Goal: Task Accomplishment & Management: Use online tool/utility

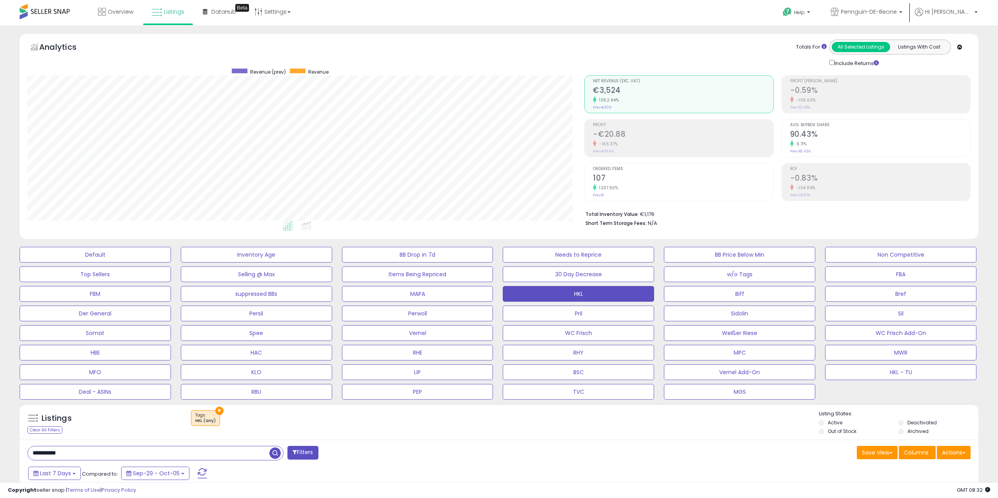
select select "**"
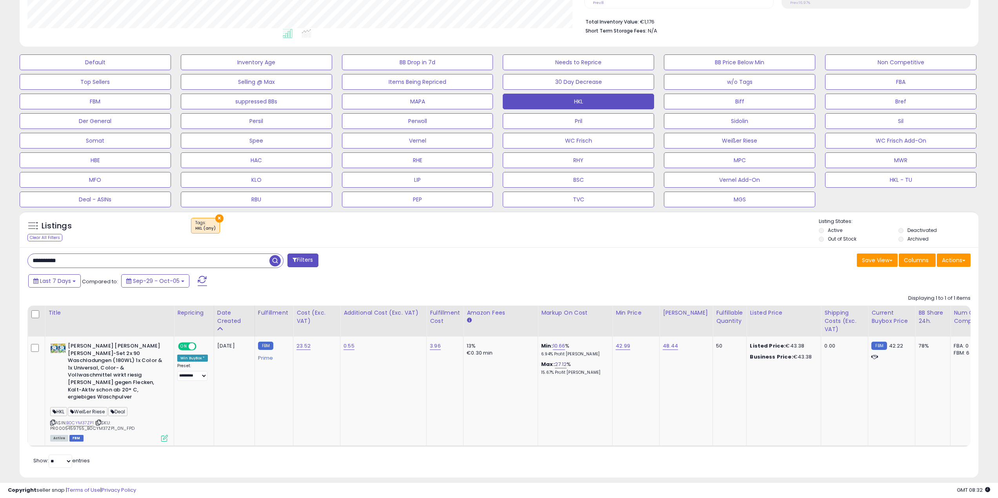
scroll to position [161, 557]
click at [278, 262] on span "button" at bounding box center [274, 260] width 11 height 11
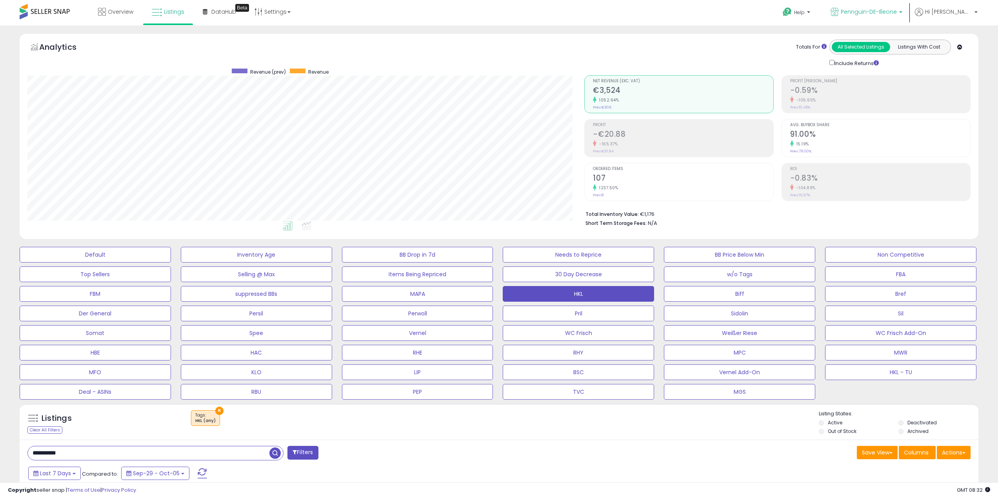
click at [884, 16] on p "Pennguin-DE-Illeone" at bounding box center [867, 13] width 72 height 10
click at [879, 35] on p "Pennguin-DE 4,203 listings" at bounding box center [846, 37] width 116 height 16
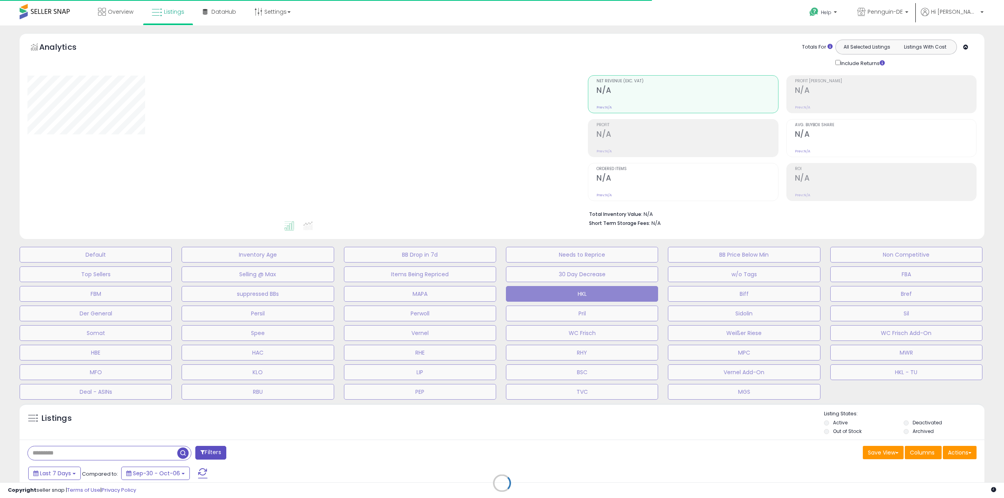
type input "**********"
select select "**"
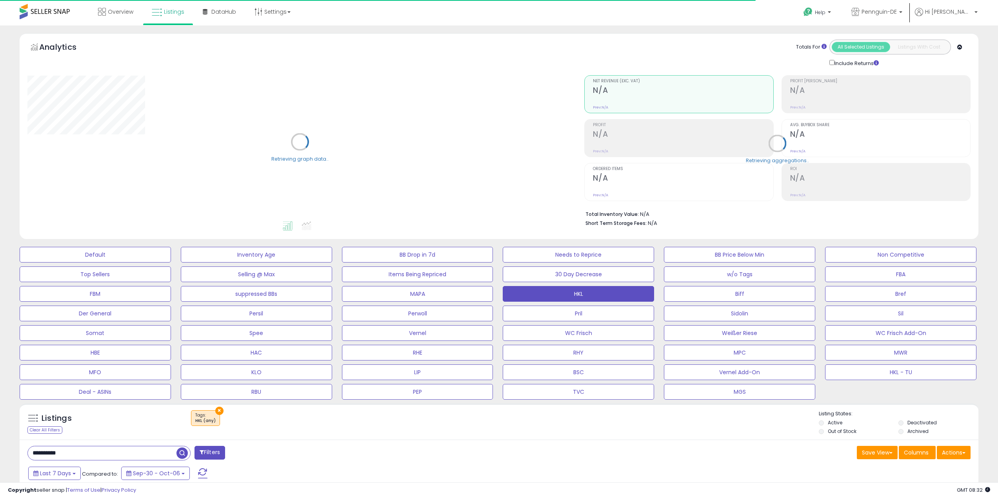
click at [662, 457] on div "Save View Save As New View Update Current View Columns Actions Import Export Vi…" at bounding box center [738, 453] width 478 height 15
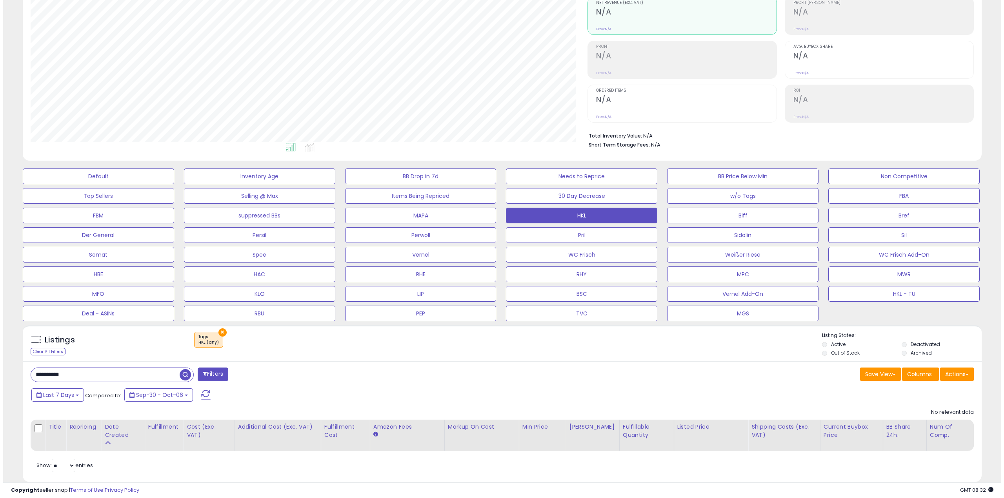
scroll to position [161, 557]
click at [786, 279] on button "MPC" at bounding box center [739, 275] width 151 height 16
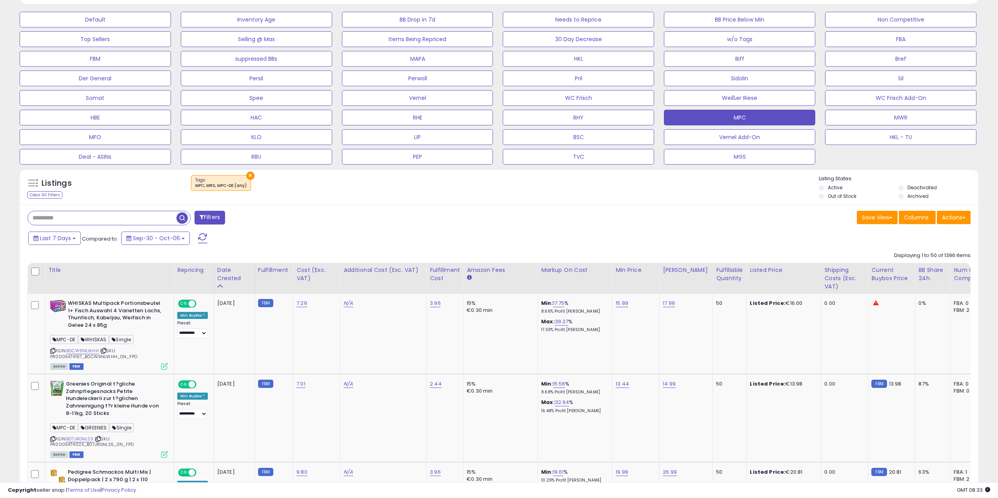
click at [706, 215] on div "Save View Save As New View Columns Actions Import" at bounding box center [738, 218] width 478 height 15
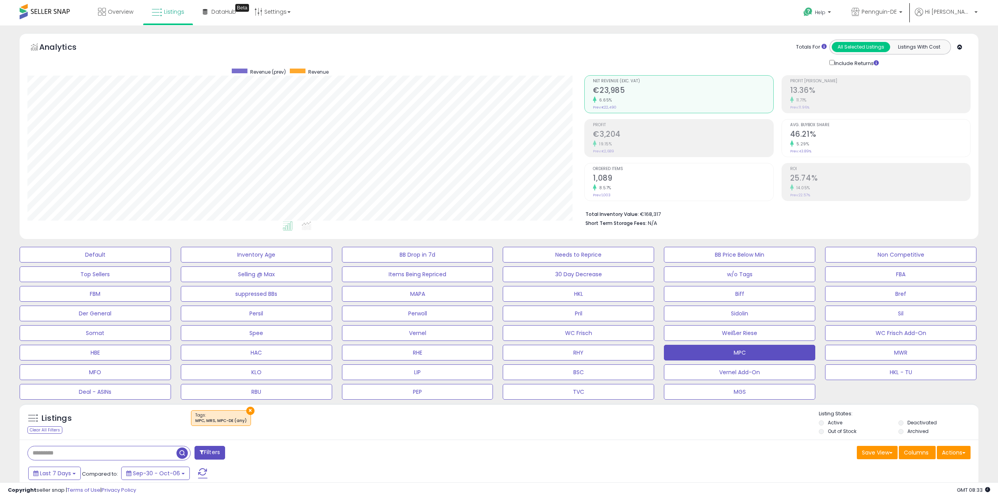
scroll to position [157, 0]
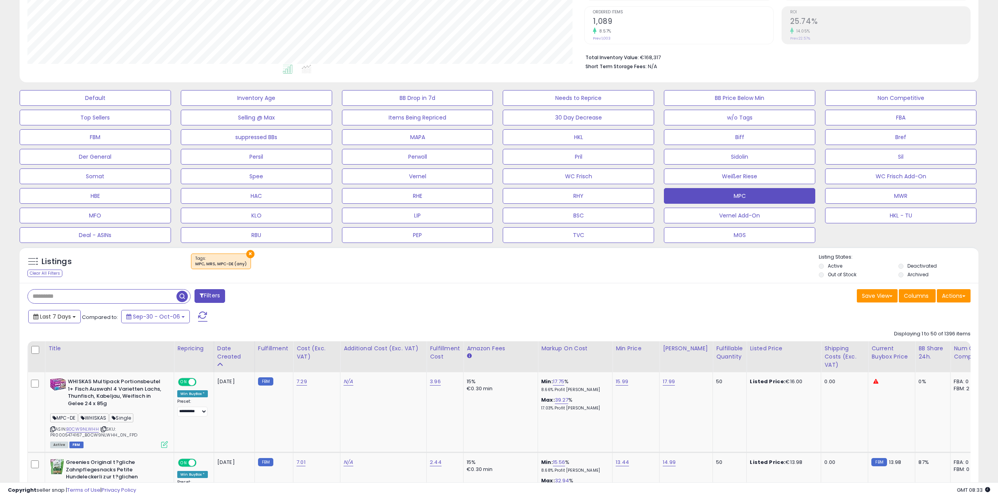
click at [60, 311] on button "Last 7 Days" at bounding box center [54, 316] width 53 height 13
type input "**********"
click at [80, 350] on li "Last 30 Days" at bounding box center [63, 346] width 63 height 11
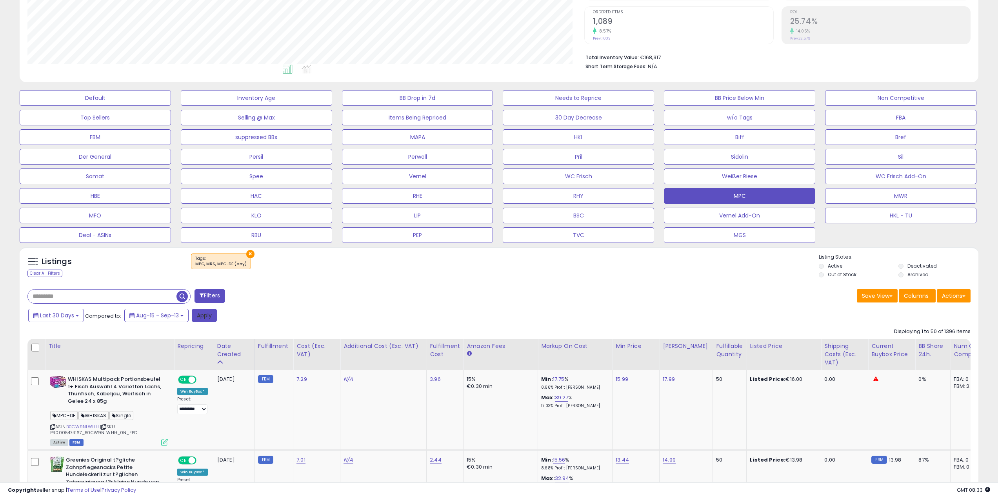
click at [204, 318] on button "Apply" at bounding box center [204, 315] width 25 height 13
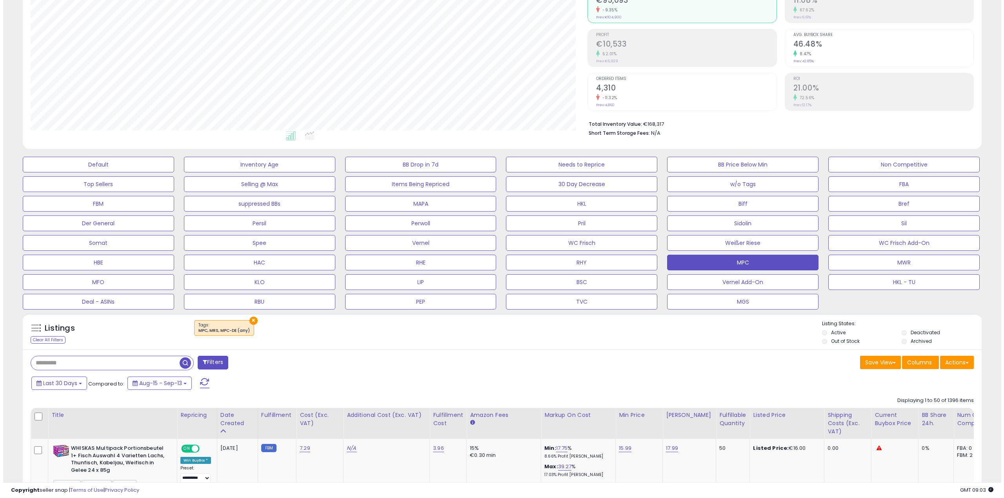
scroll to position [78, 0]
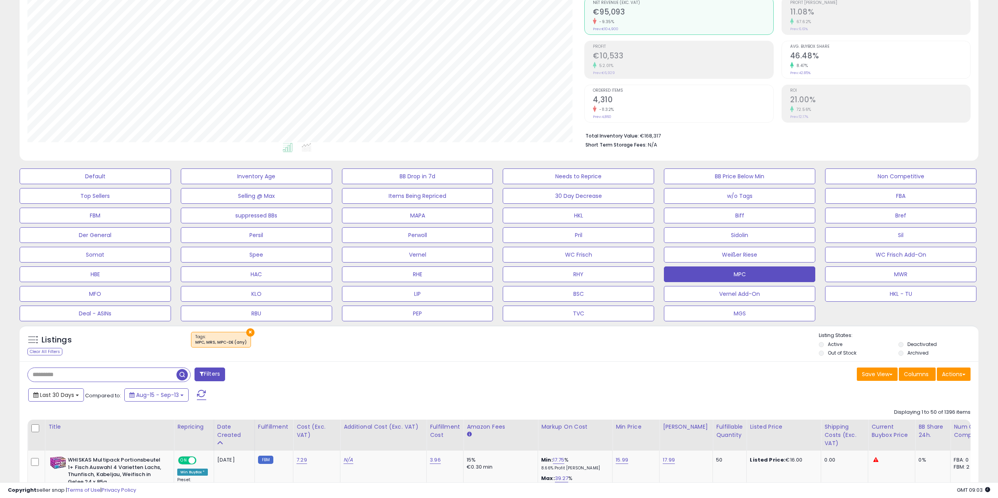
click at [56, 396] on span "Last 30 Days" at bounding box center [57, 395] width 34 height 8
type input "**********"
click at [72, 410] on li "Last 7 Days" at bounding box center [63, 411] width 63 height 11
click at [215, 392] on button "Apply" at bounding box center [205, 393] width 25 height 13
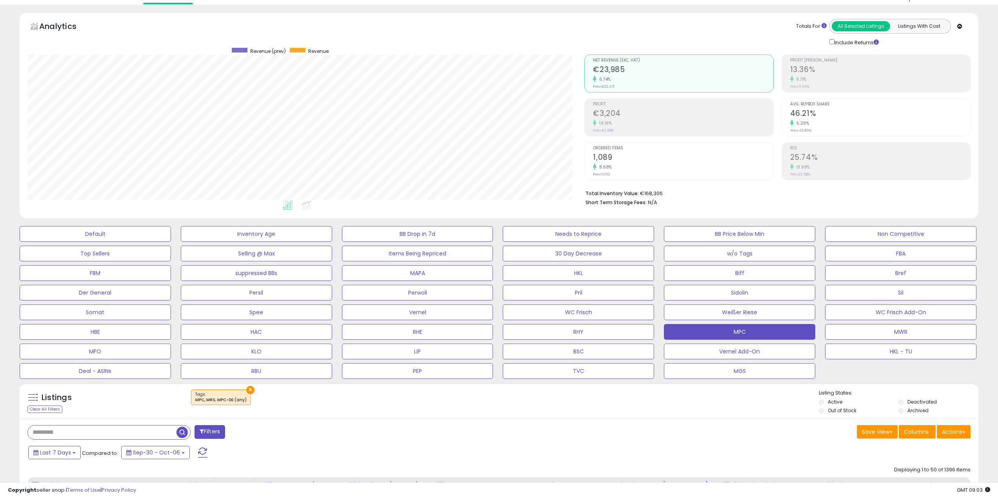
scroll to position [0, 0]
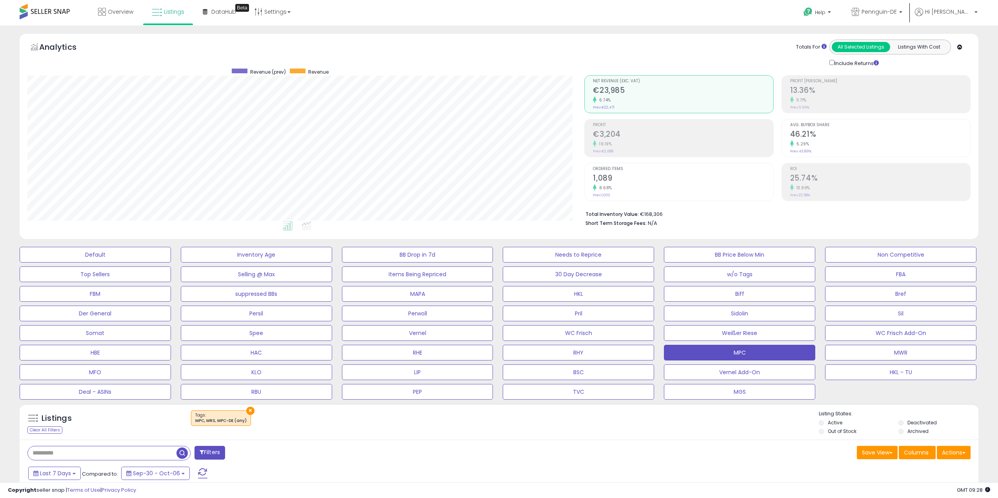
click at [699, 453] on div "Save View Save As New View Update Current View Columns Actions Import Export Vi…" at bounding box center [738, 453] width 478 height 15
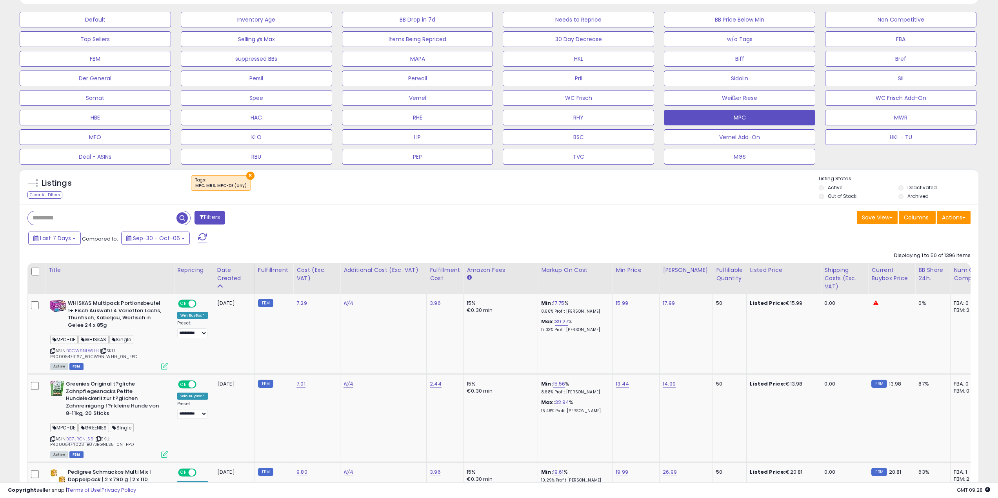
scroll to position [471, 0]
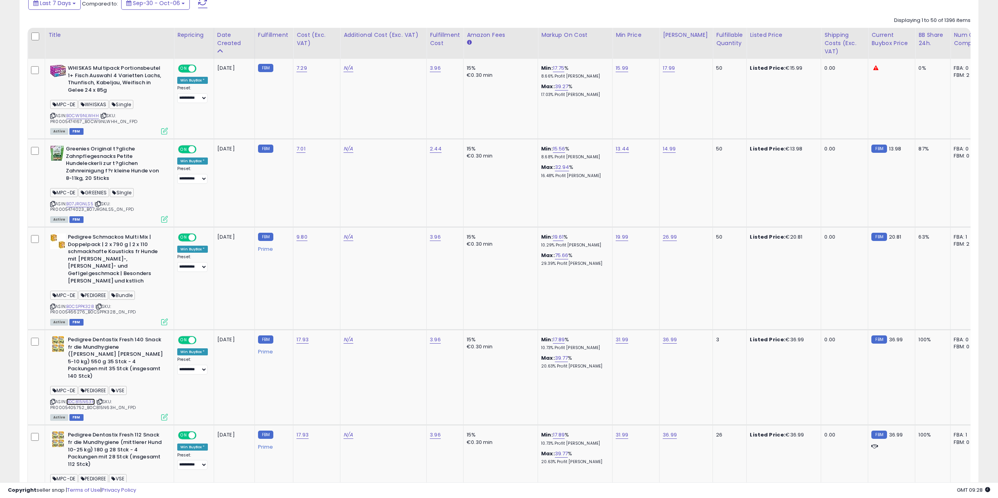
click at [79, 399] on link "B0C815N63H" at bounding box center [80, 402] width 29 height 7
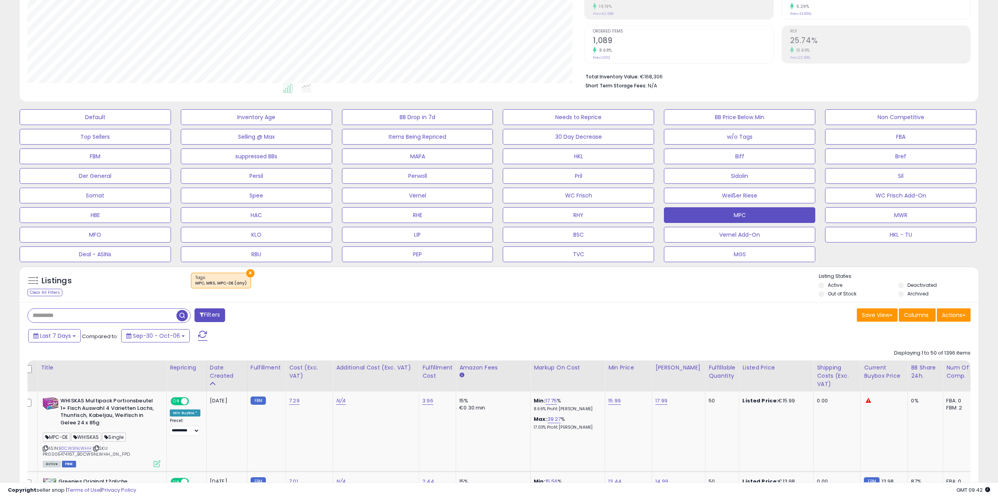
scroll to position [235, 0]
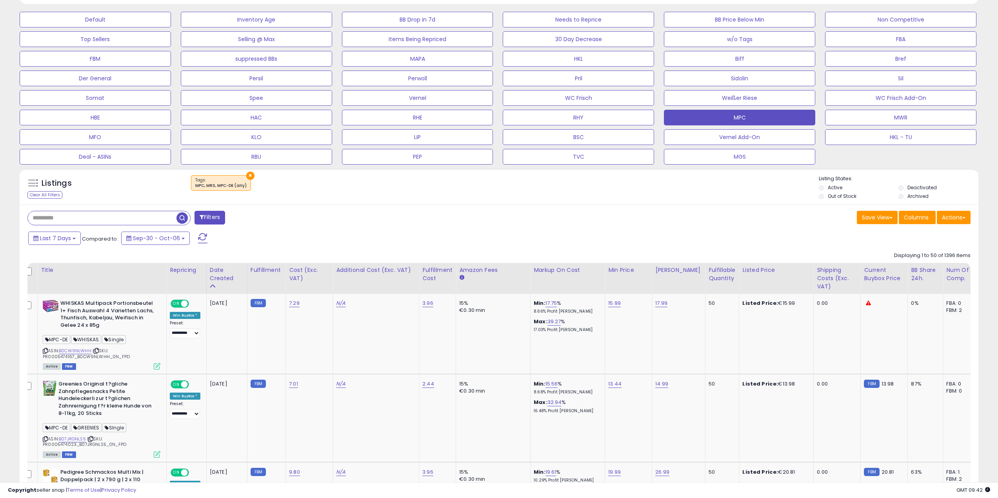
click at [367, 213] on div "Filters" at bounding box center [261, 219] width 478 height 16
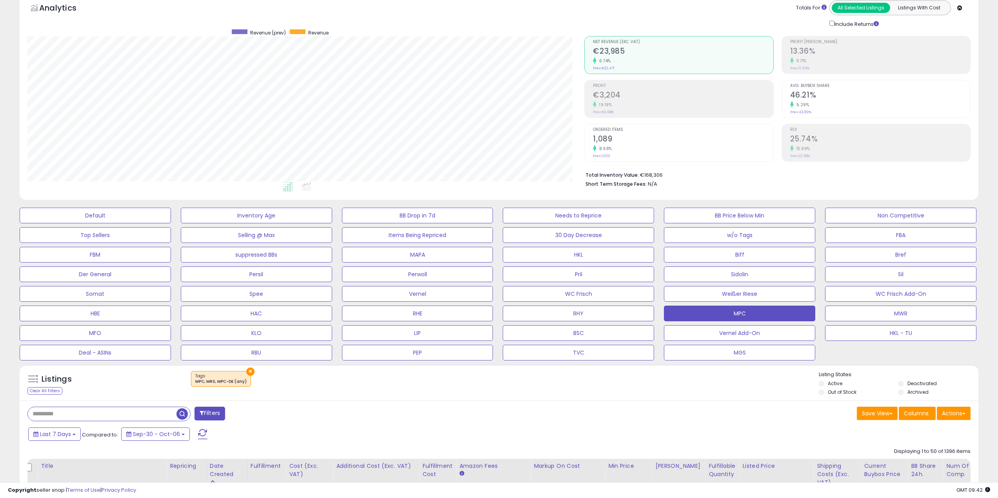
scroll to position [0, 0]
